Goal: Find specific page/section: Find specific page/section

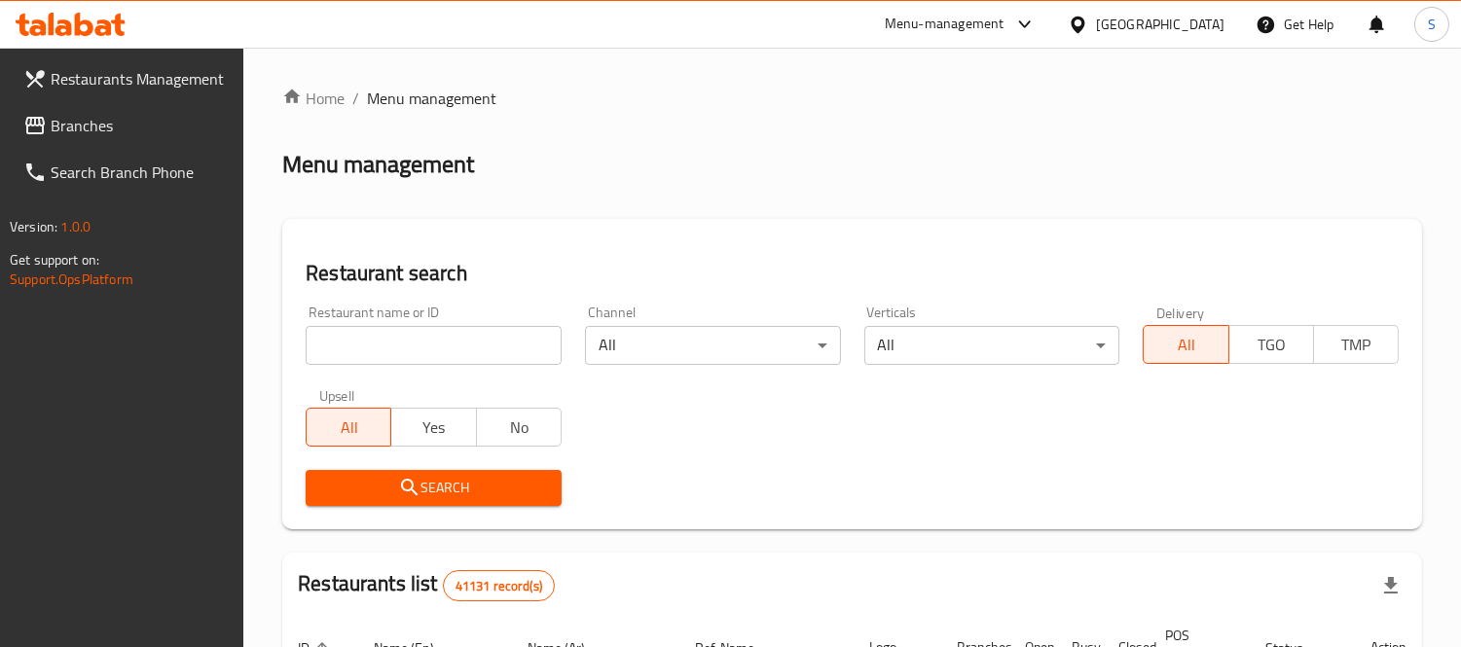
click at [156, 130] on span "Branches" at bounding box center [140, 125] width 178 height 23
click at [410, 342] on input "search" at bounding box center [434, 345] width 256 height 39
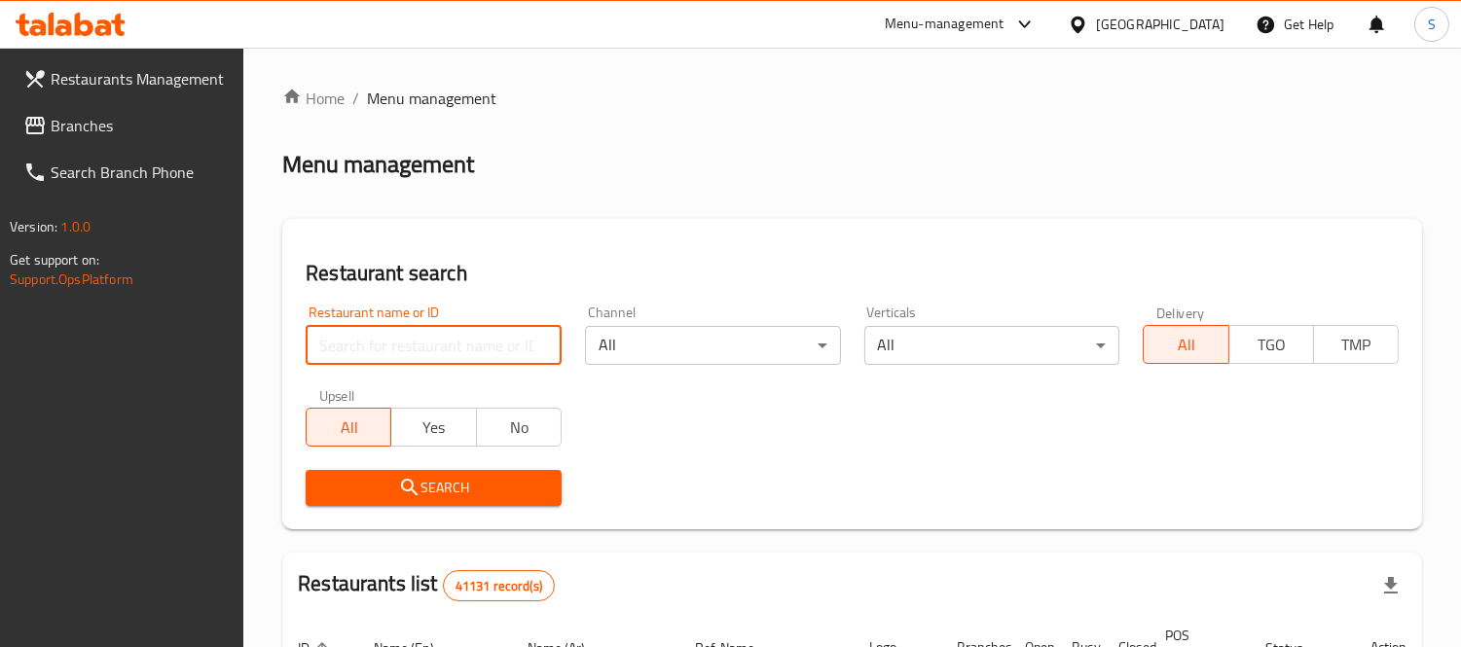
paste input "673773"
type input "673773"
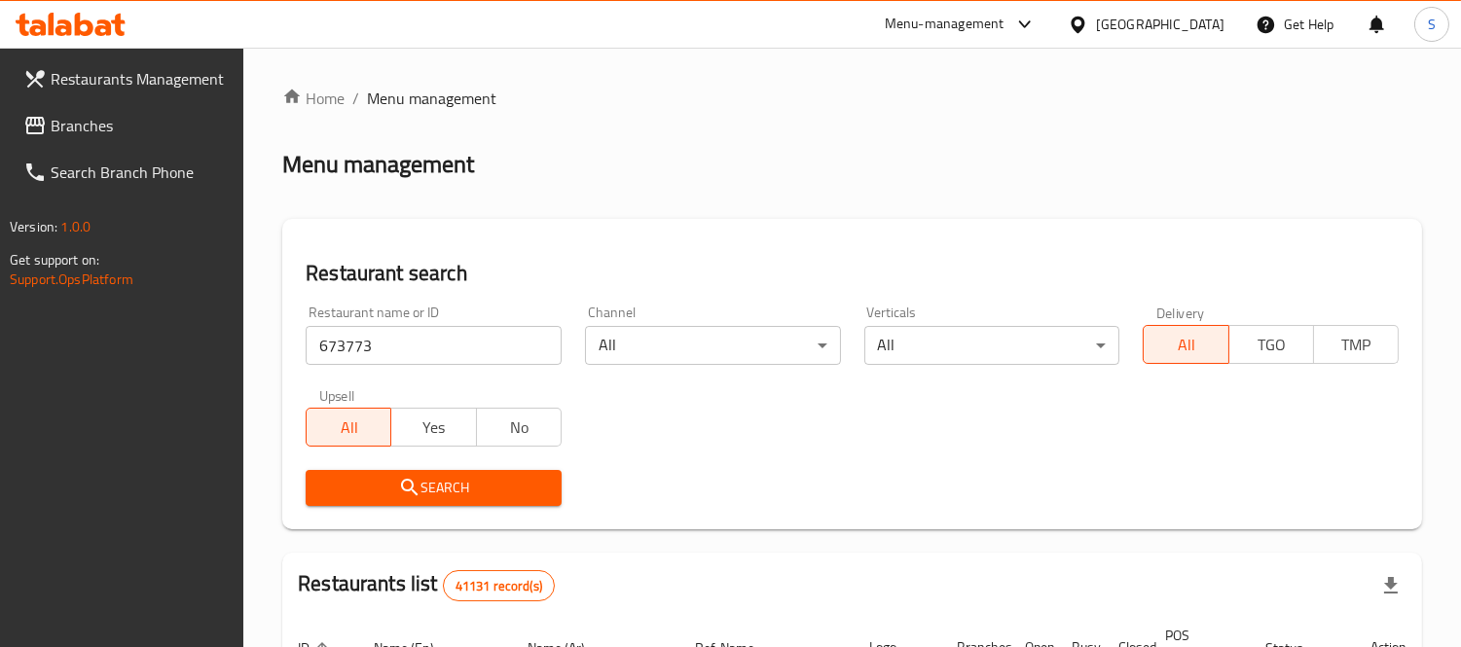
click at [442, 329] on input "673773" at bounding box center [434, 345] width 256 height 39
click button "Search" at bounding box center [434, 488] width 256 height 36
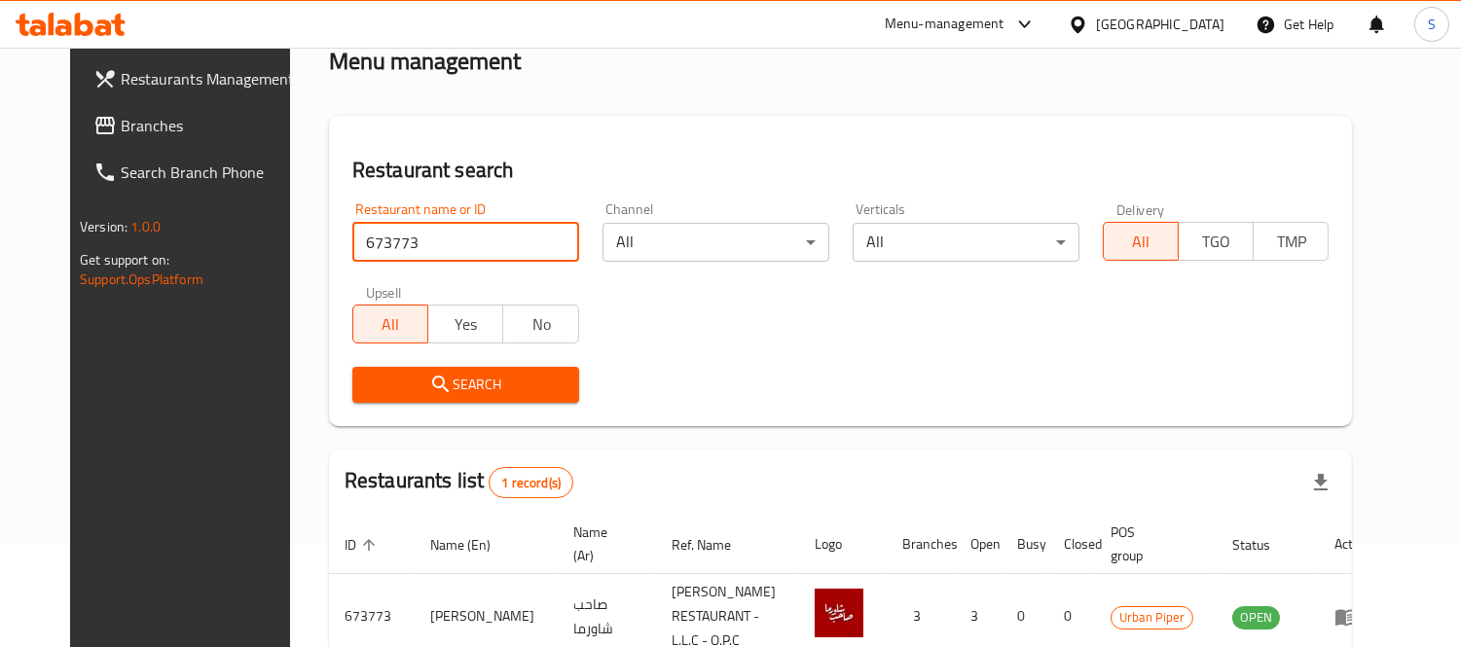
scroll to position [204, 0]
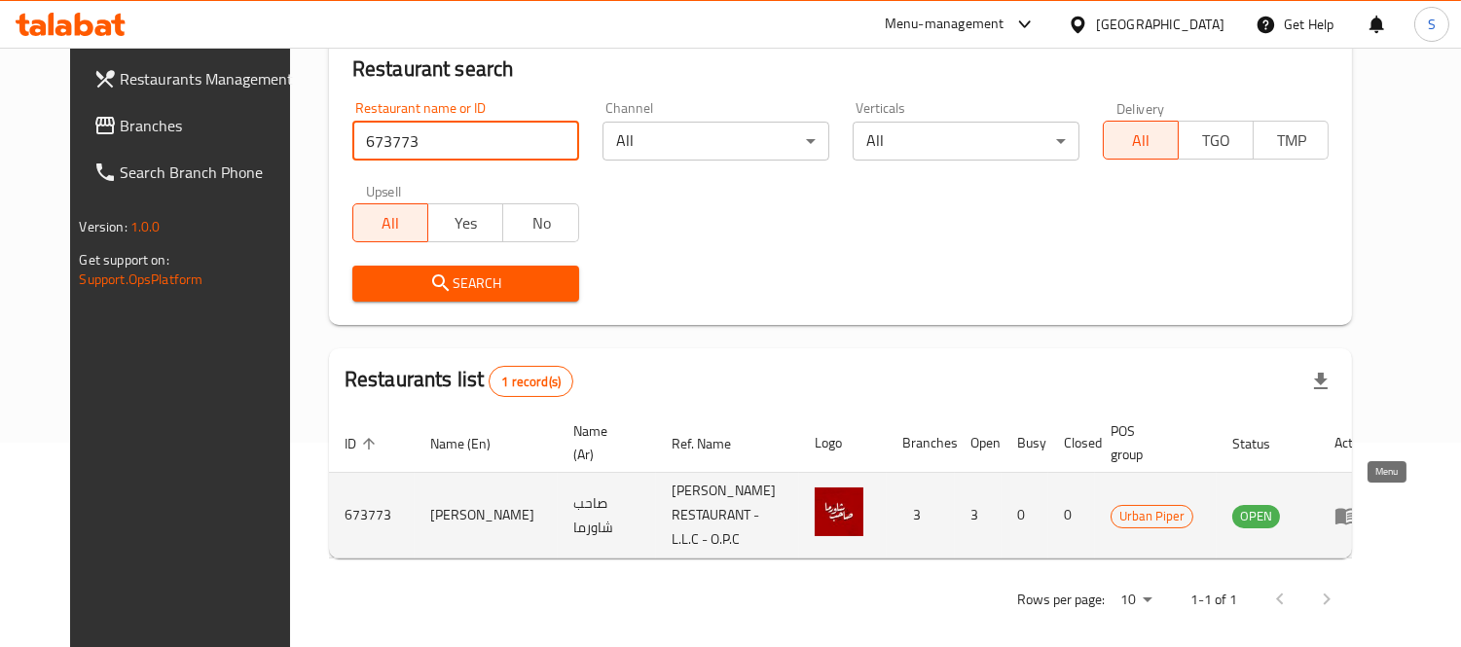
click at [1358, 512] on icon "enhanced table" at bounding box center [1346, 515] width 23 height 23
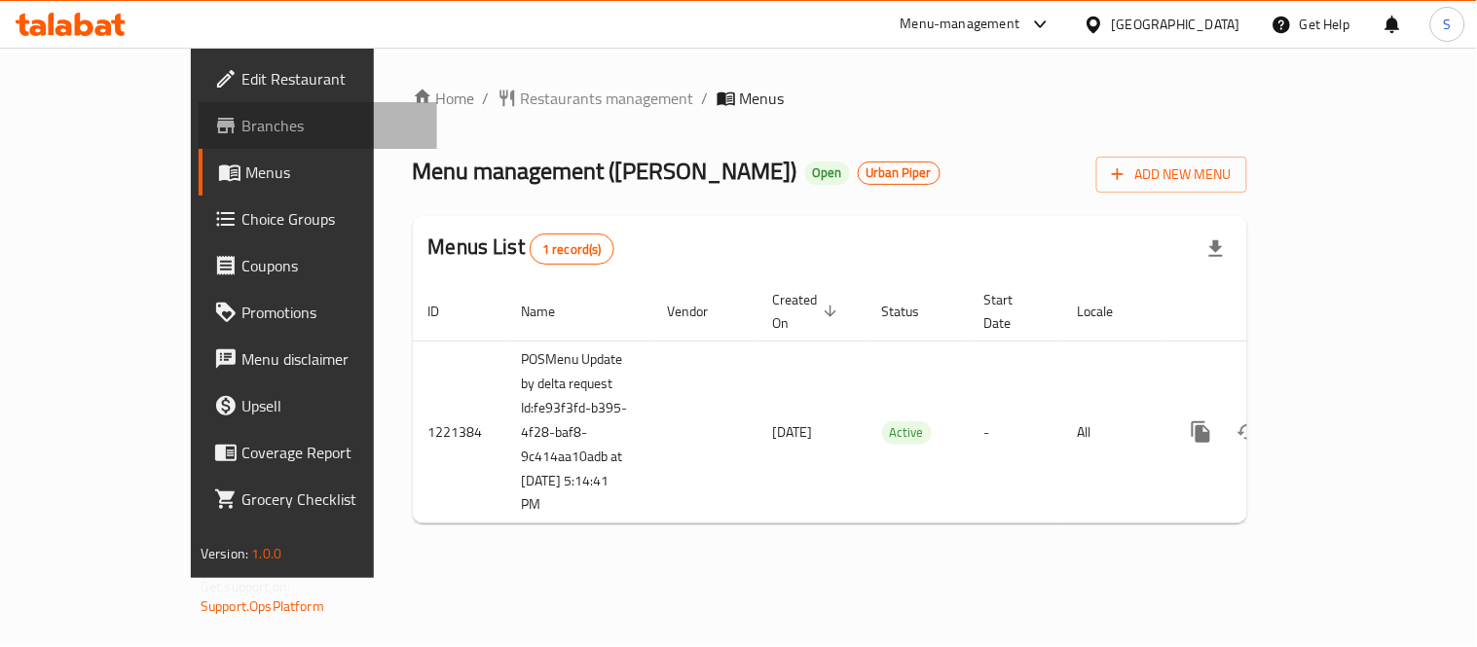
click at [241, 125] on span "Branches" at bounding box center [331, 125] width 180 height 23
